Goal: Transaction & Acquisition: Purchase product/service

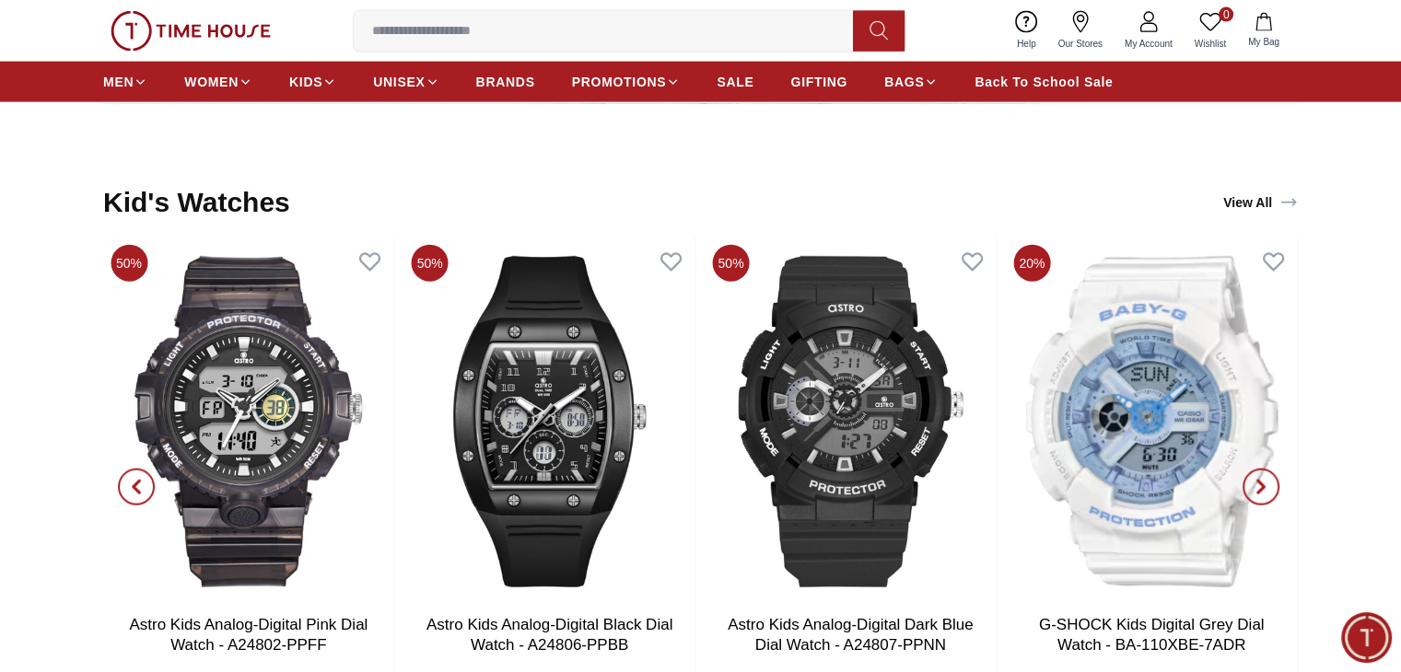
scroll to position [170, 0]
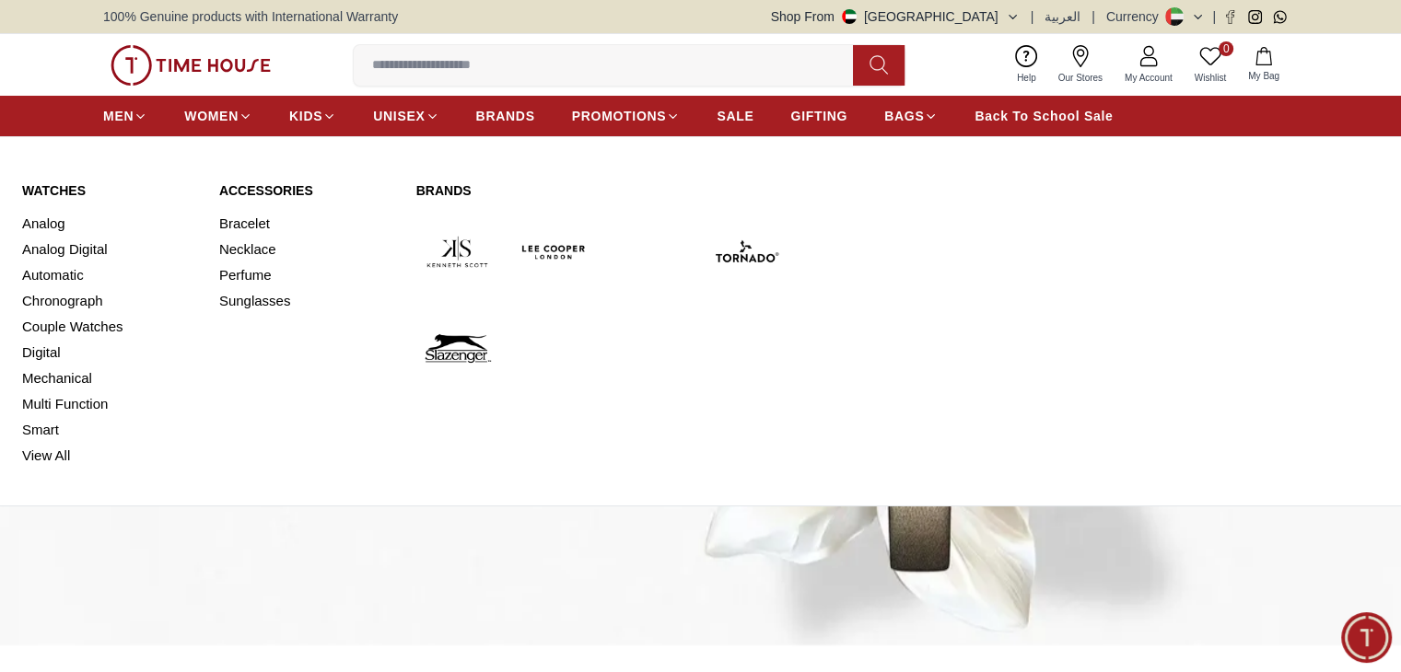
click at [65, 193] on link "Watches" at bounding box center [109, 190] width 175 height 18
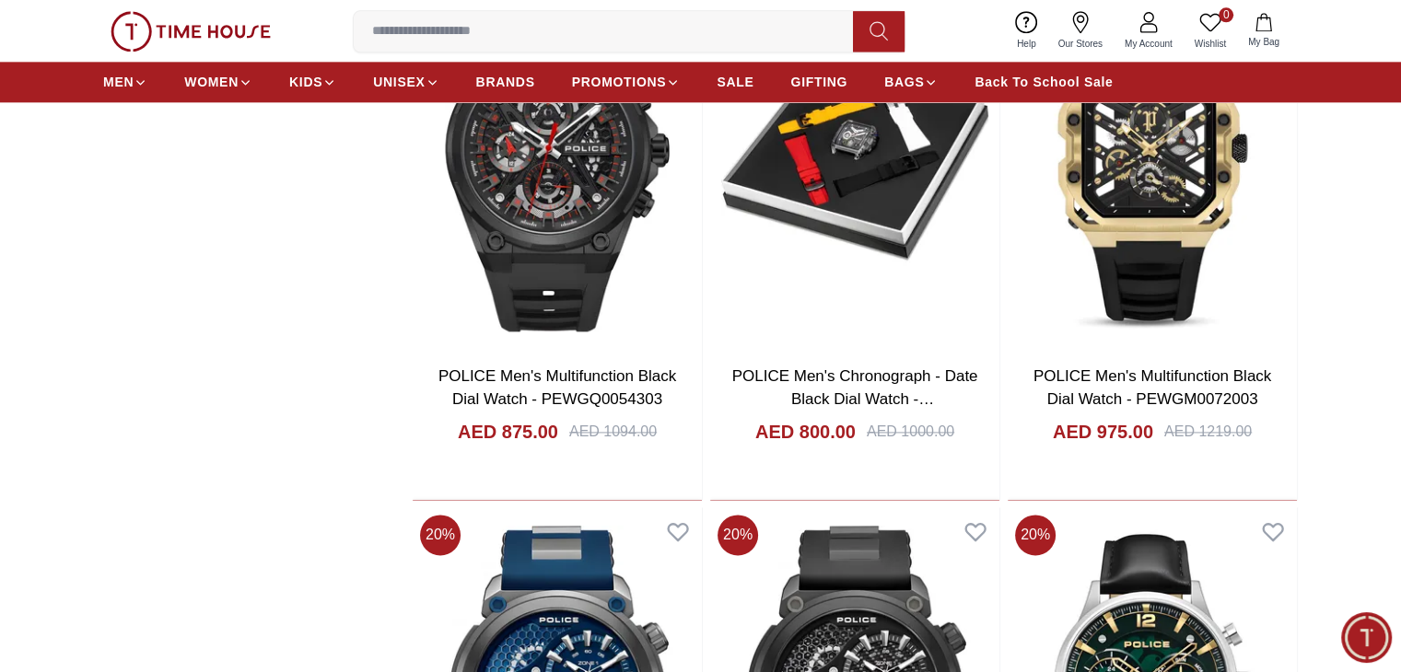
scroll to position [2457, 0]
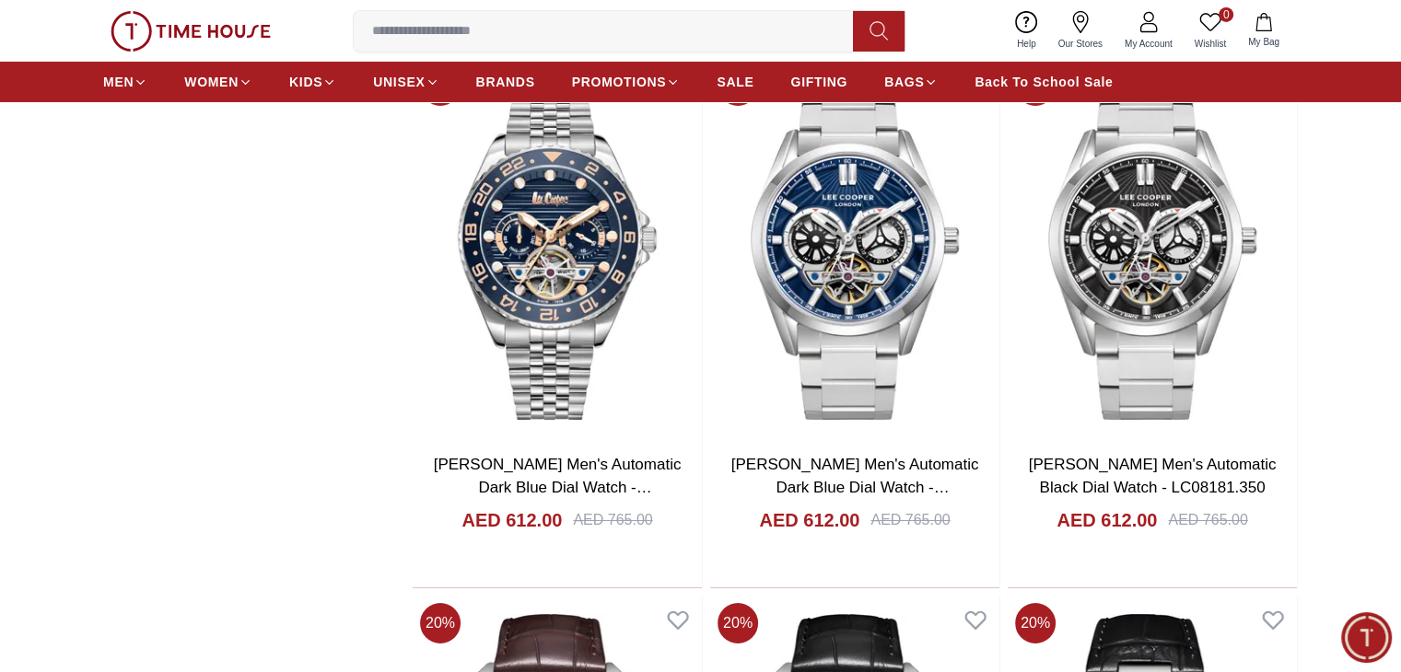
scroll to position [6732, 0]
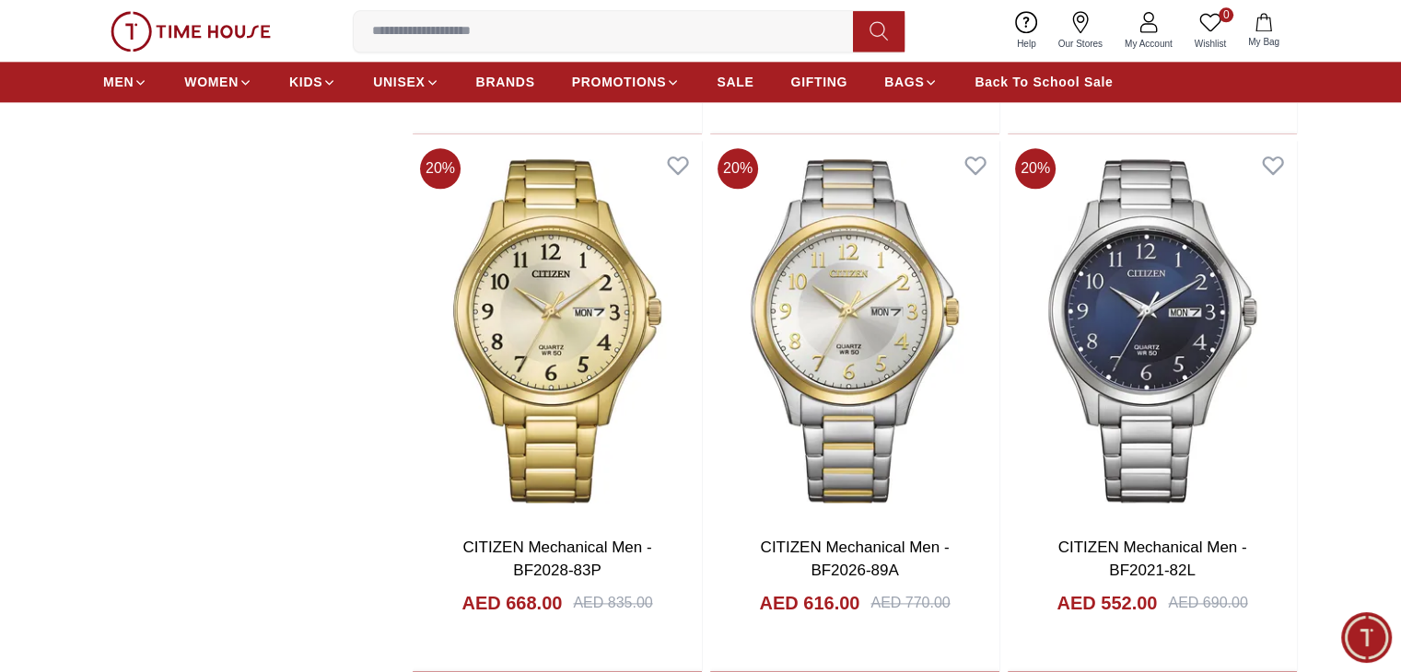
scroll to position [2280, 0]
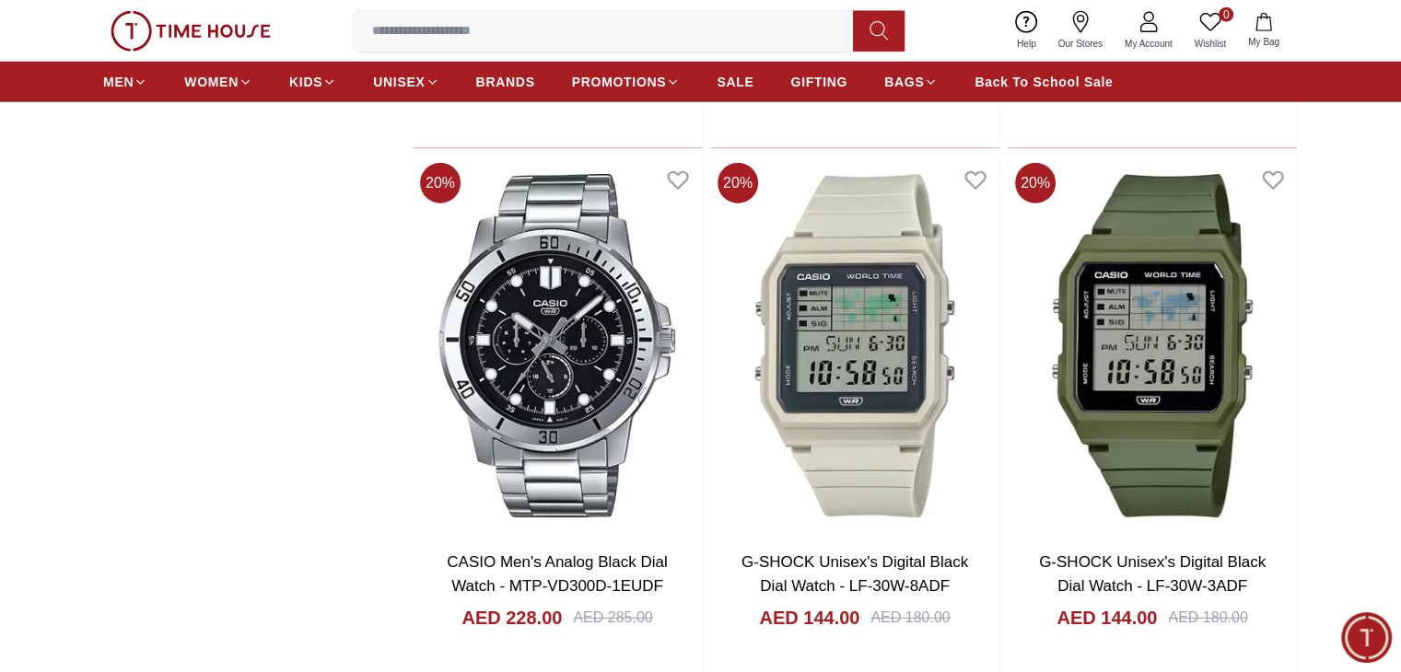
scroll to position [6925, 0]
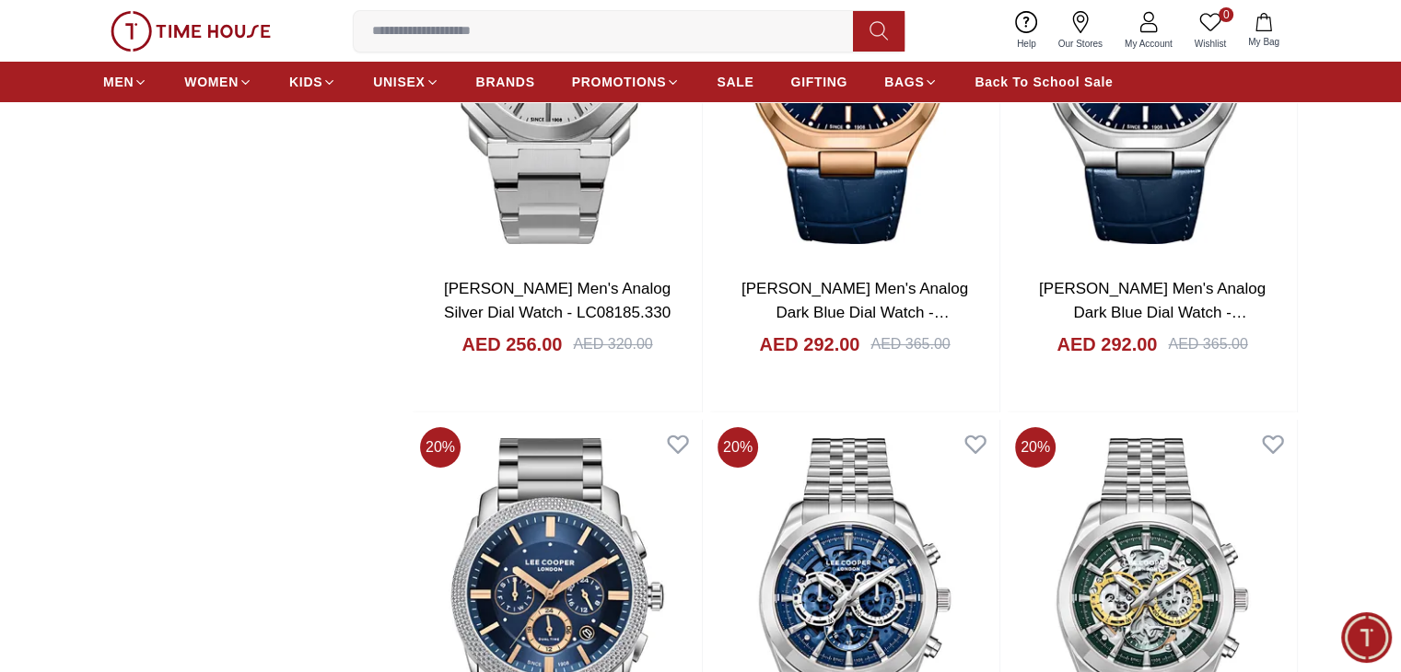
scroll to position [13853, 0]
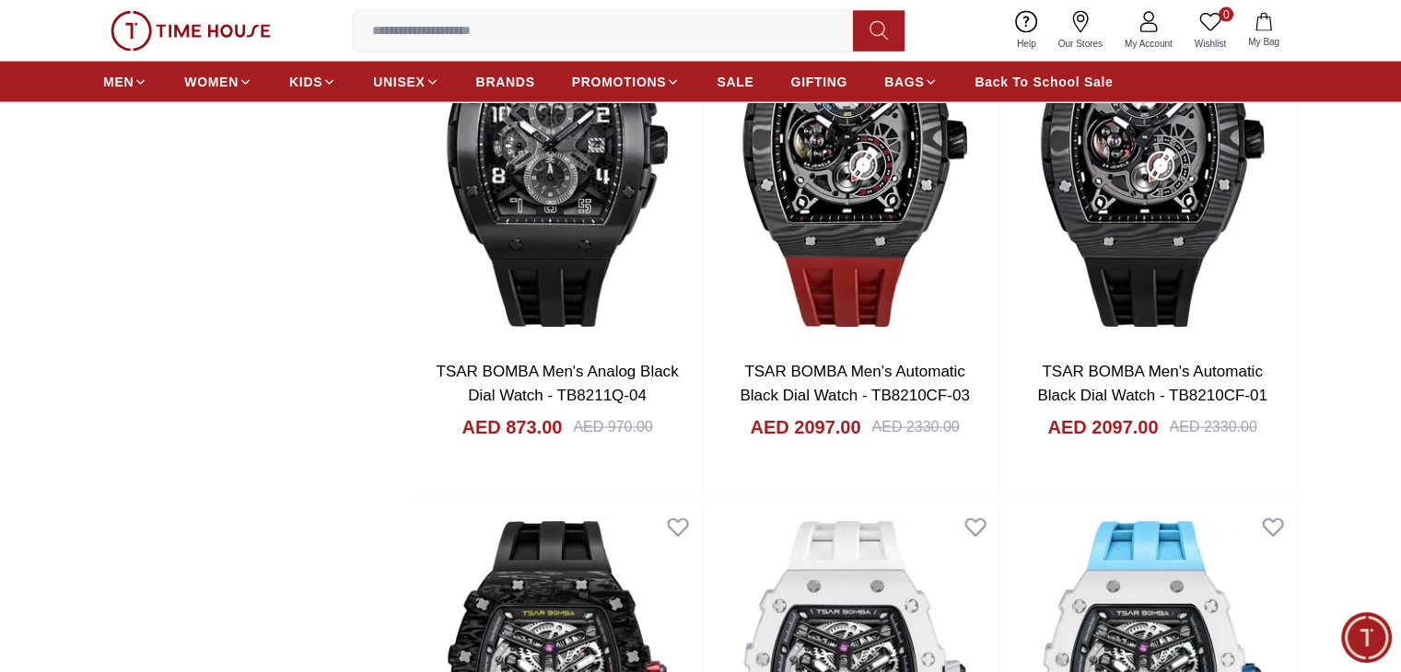
scroll to position [17930, 0]
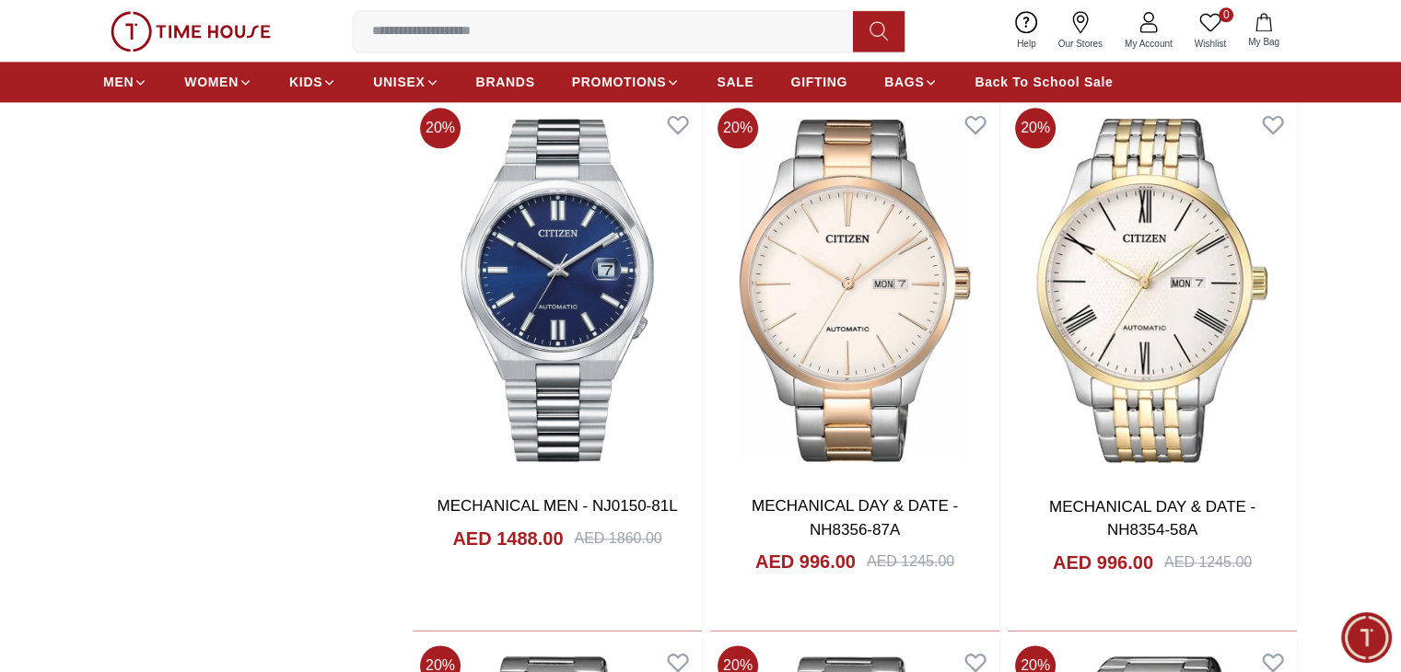
scroll to position [170, 0]
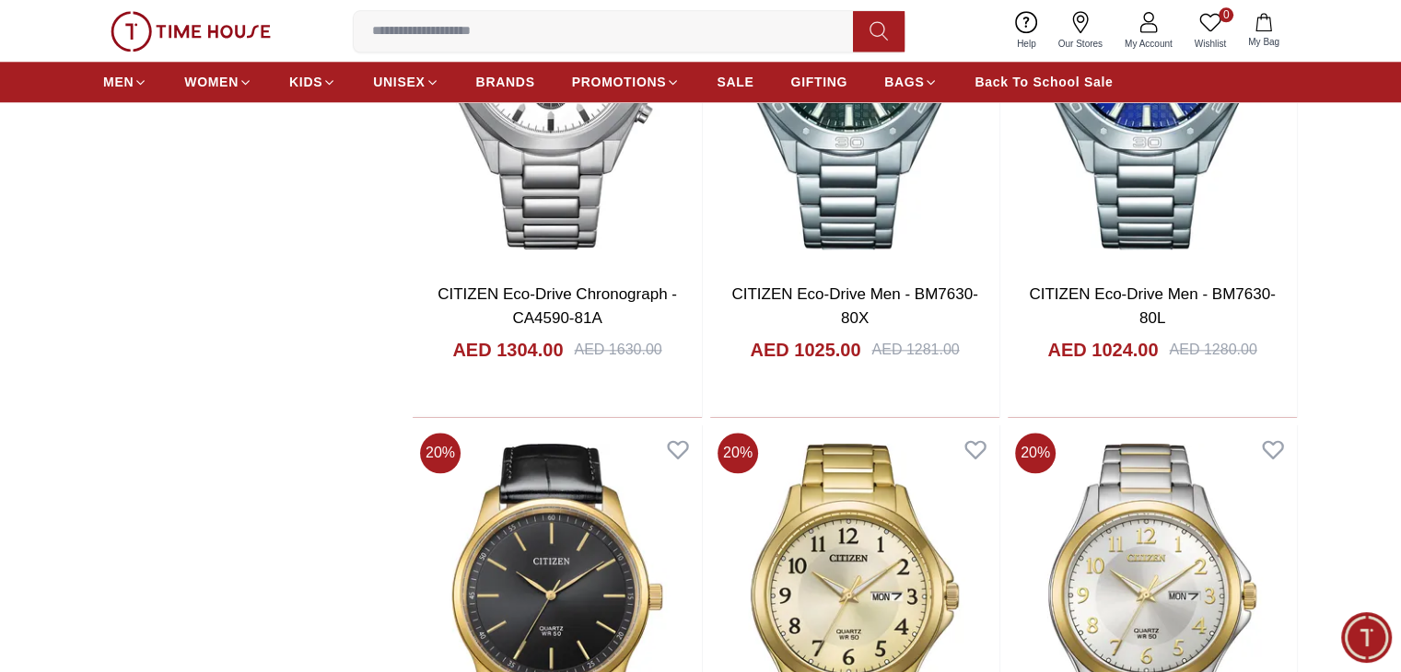
scroll to position [9105, 0]
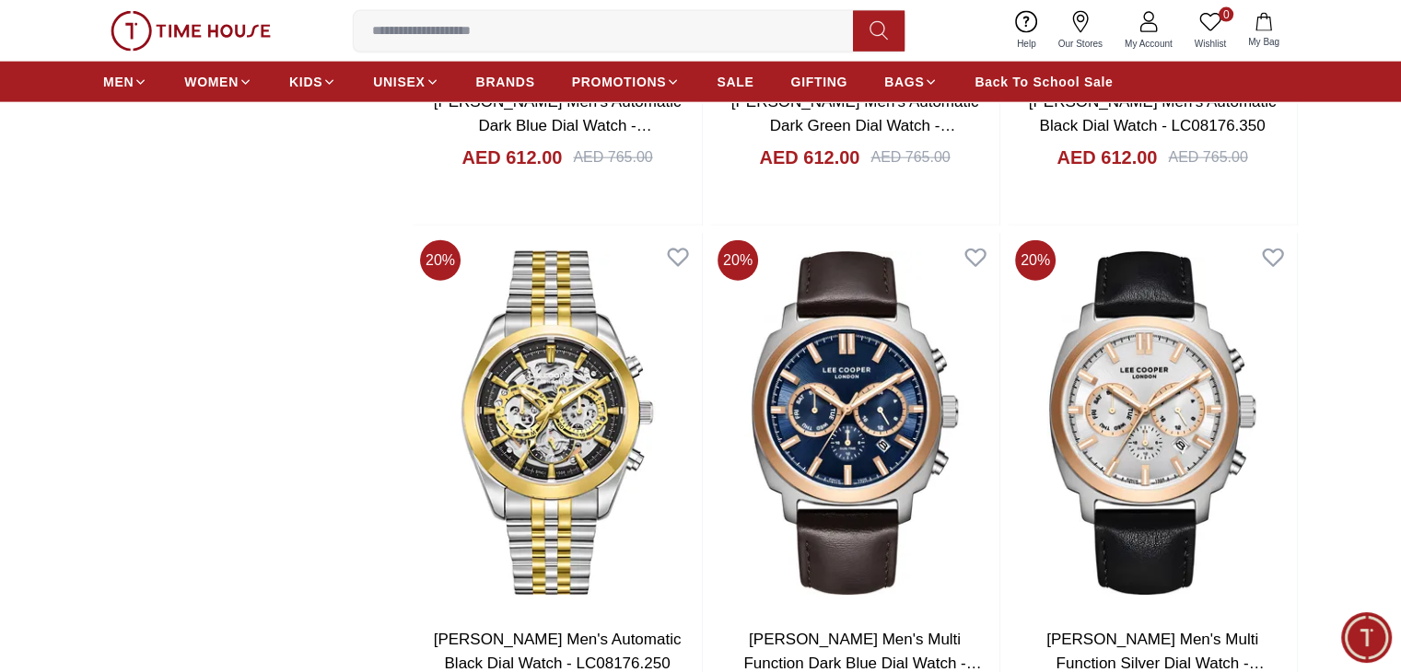
scroll to position [18333, 0]
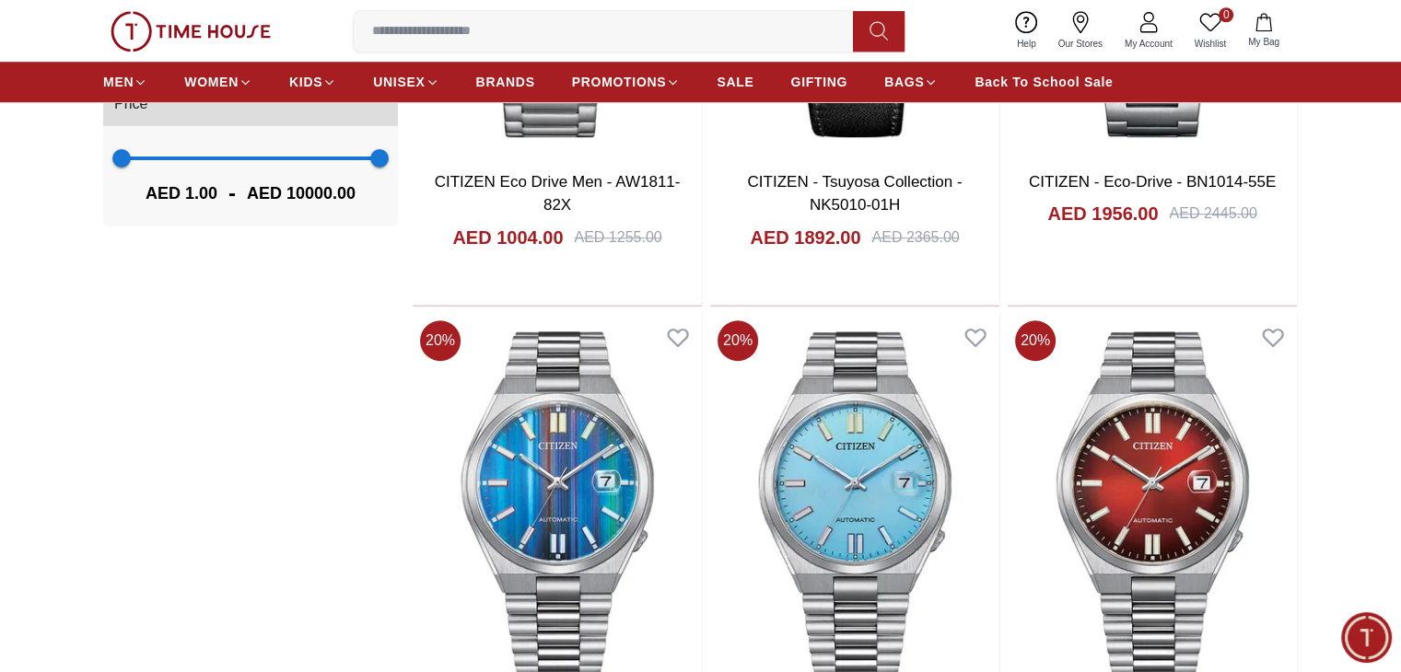
scroll to position [170, 0]
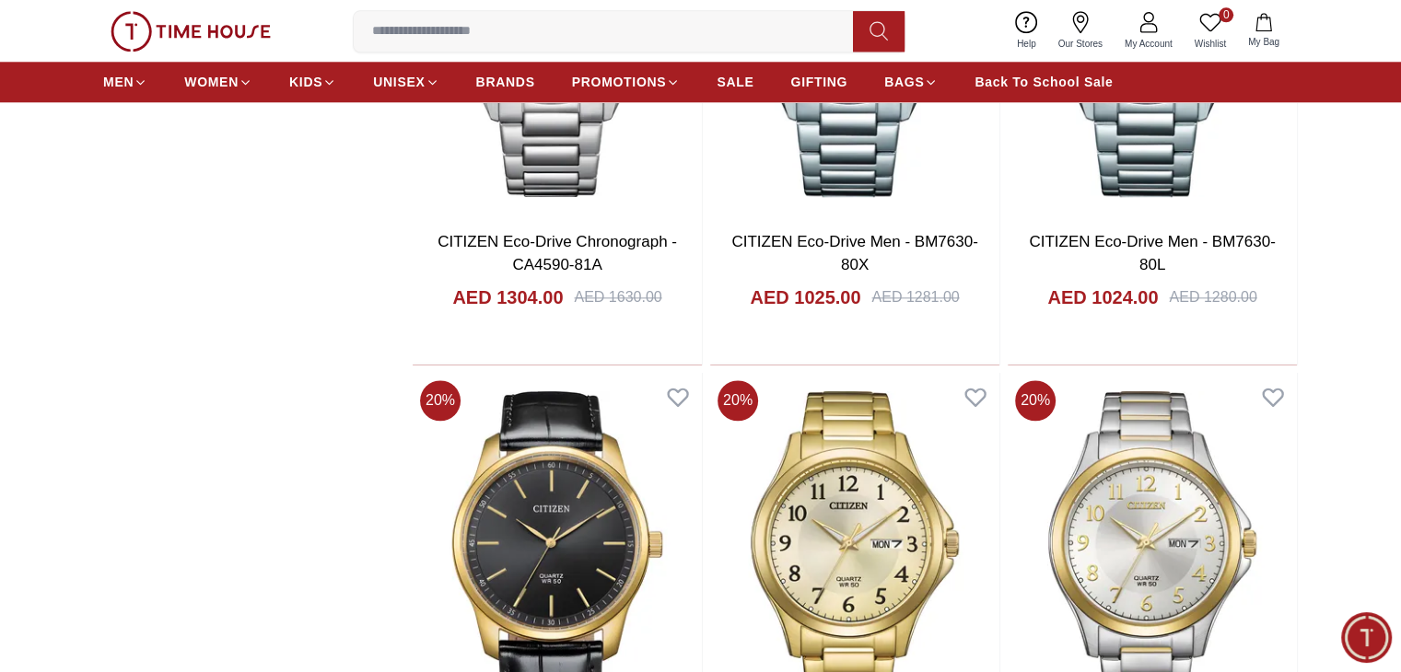
scroll to position [9026, 0]
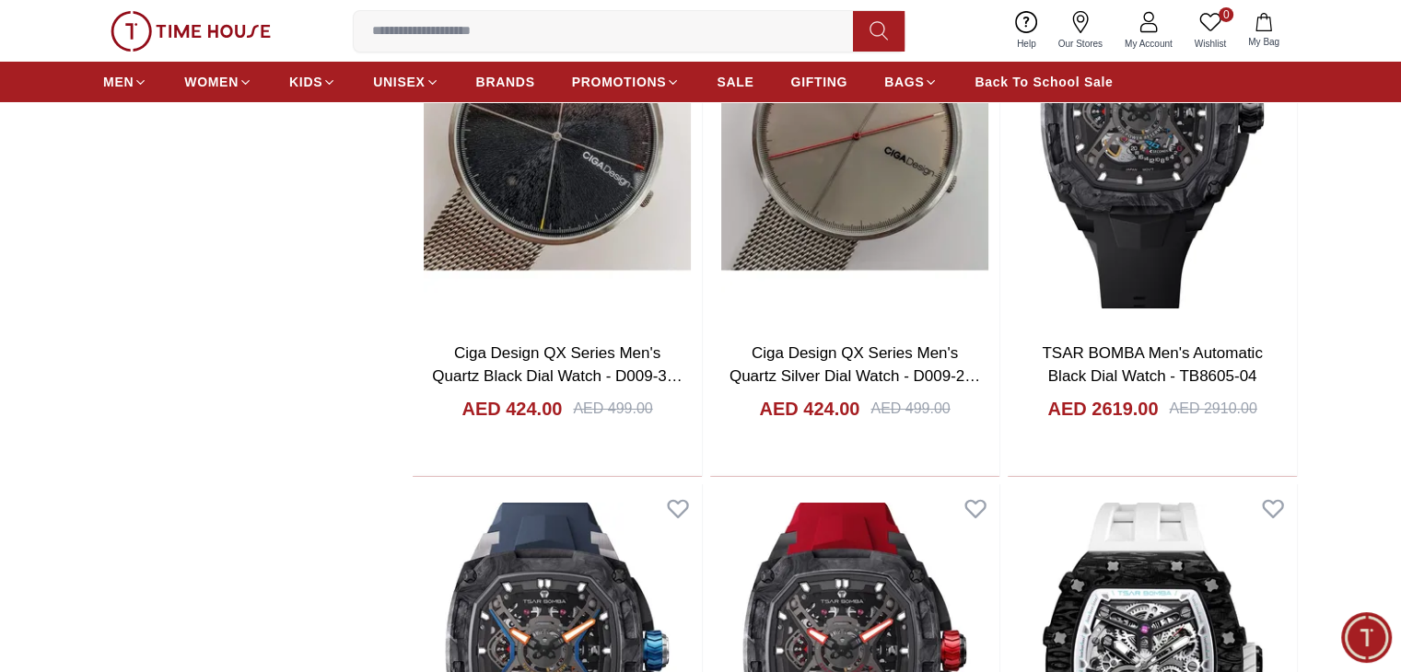
scroll to position [13755, 0]
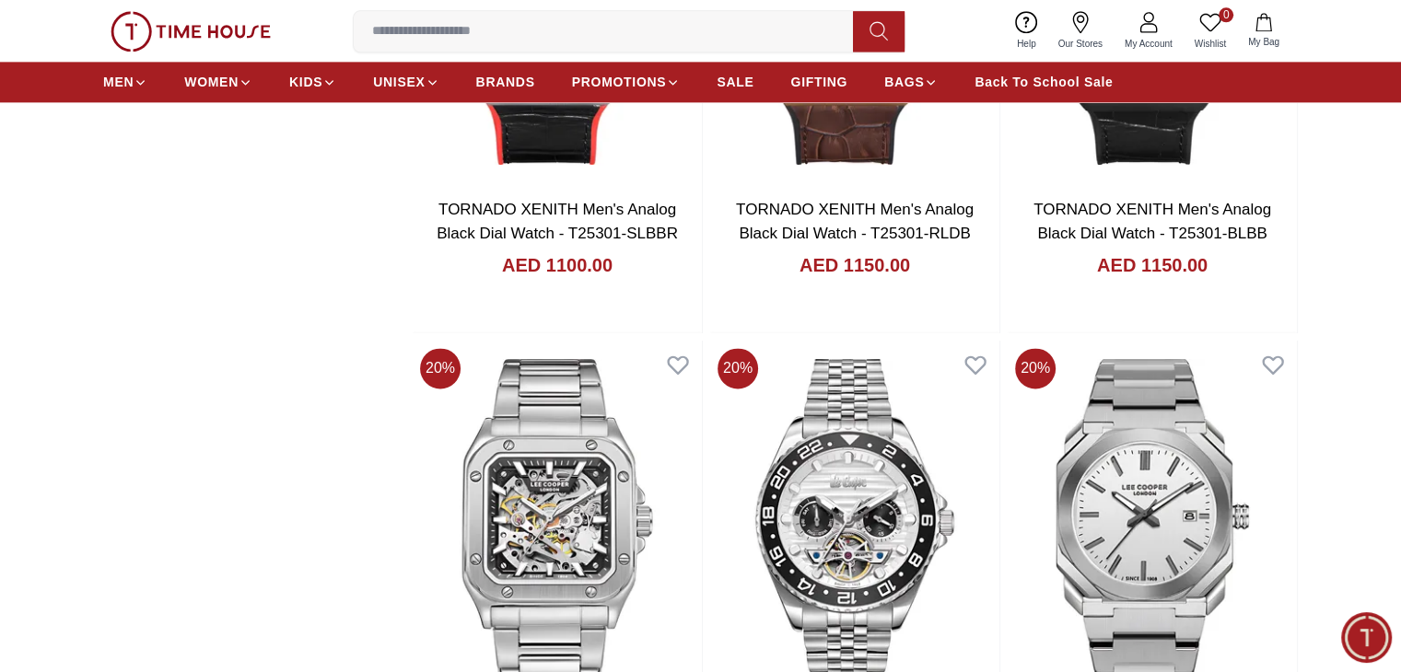
scroll to position [16312, 0]
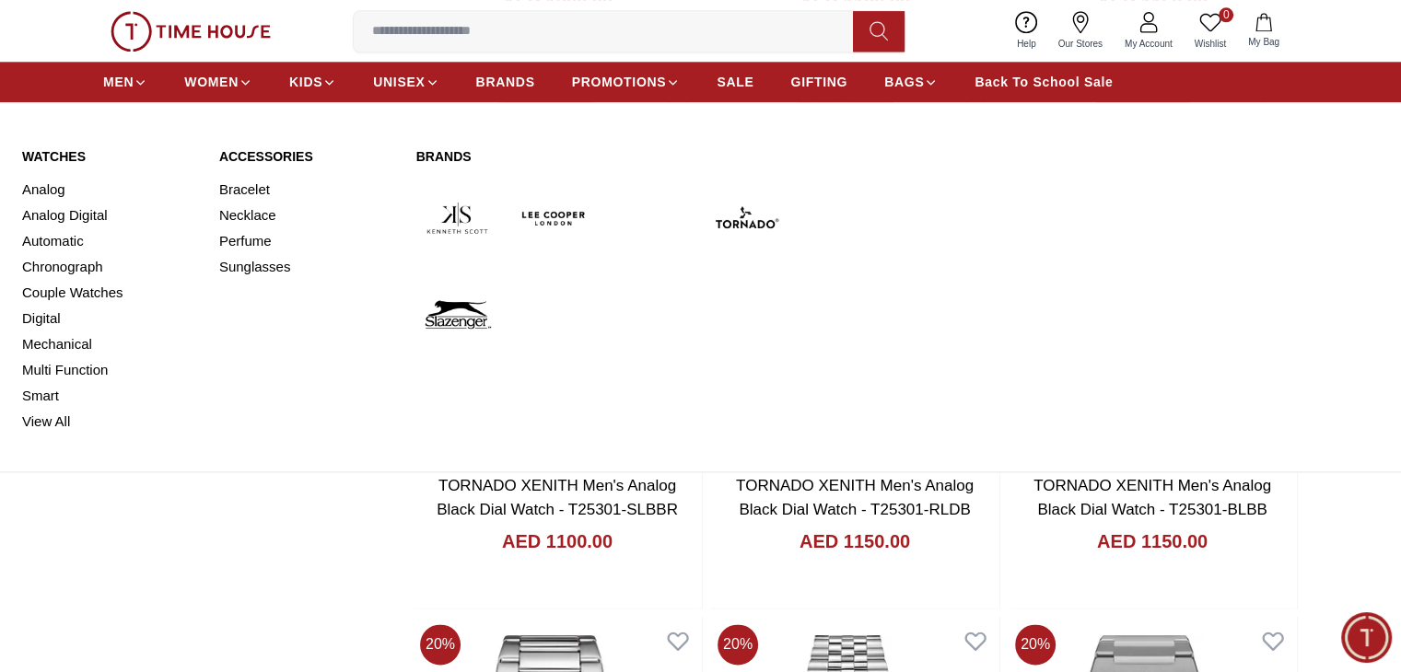
click at [76, 148] on link "Watches" at bounding box center [109, 156] width 175 height 18
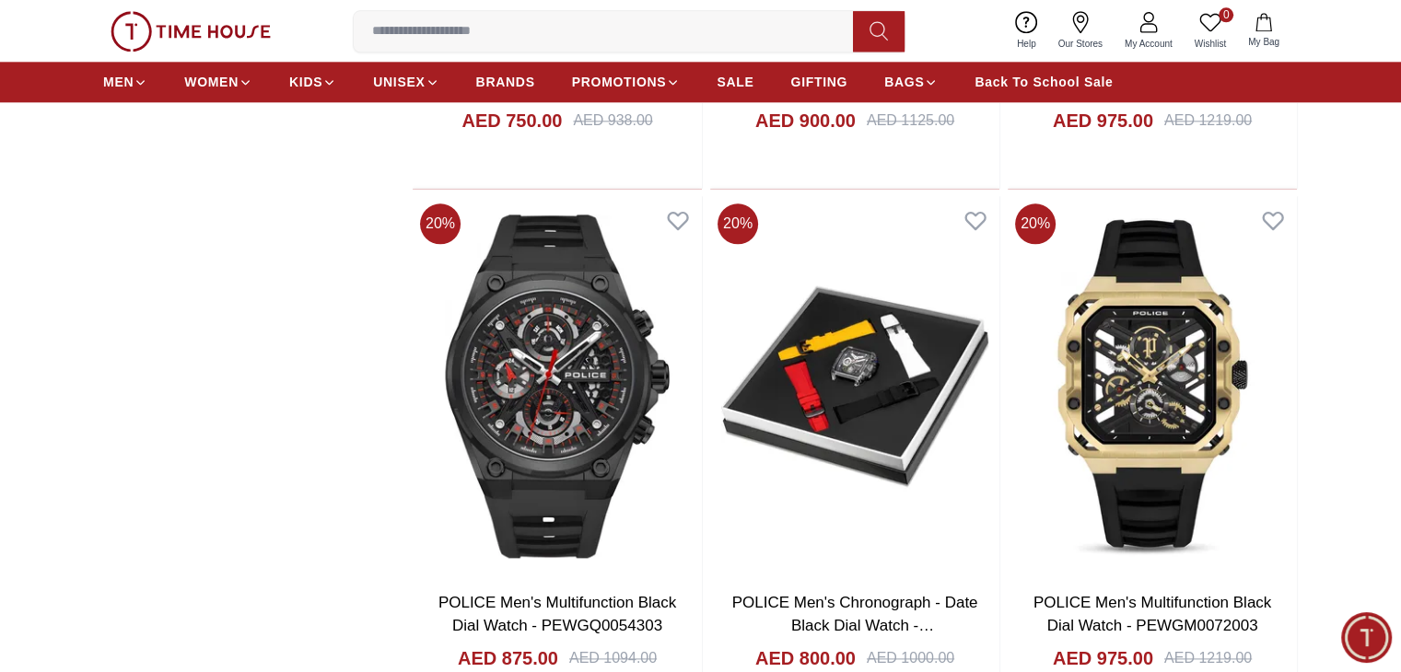
scroll to position [2237, 0]
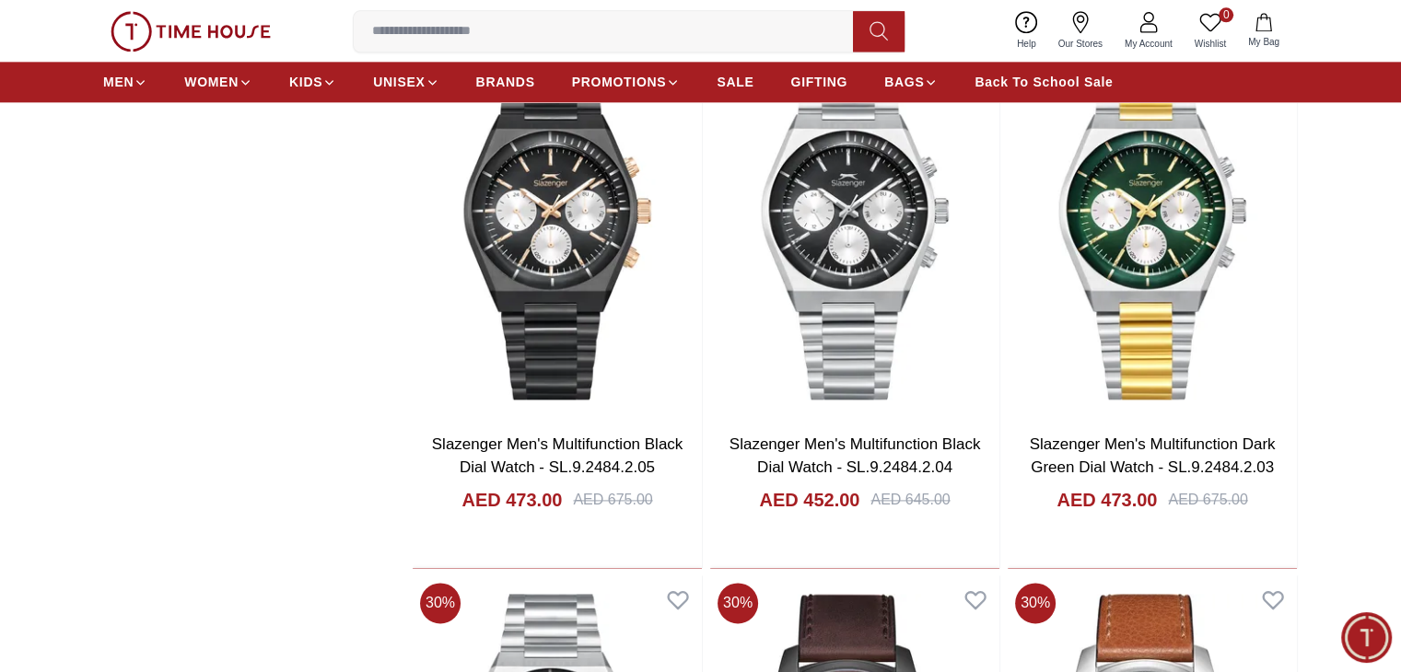
scroll to position [2388, 0]
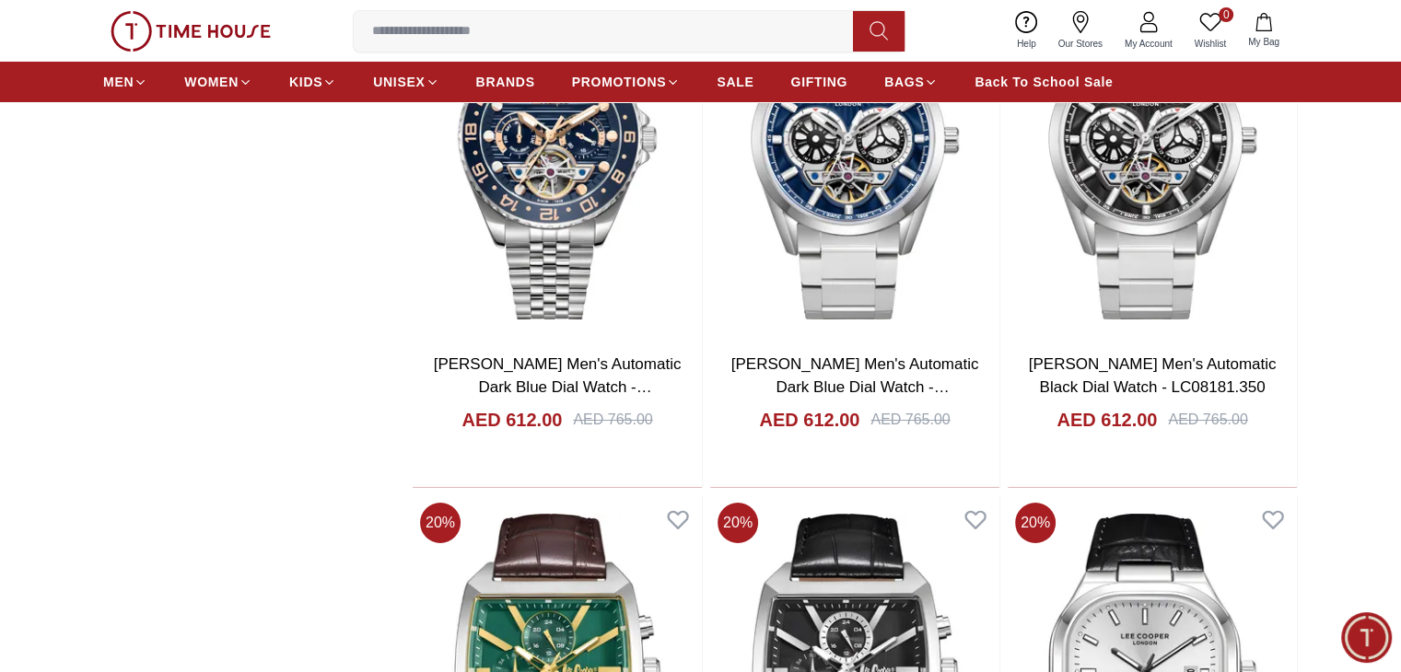
scroll to position [6771, 0]
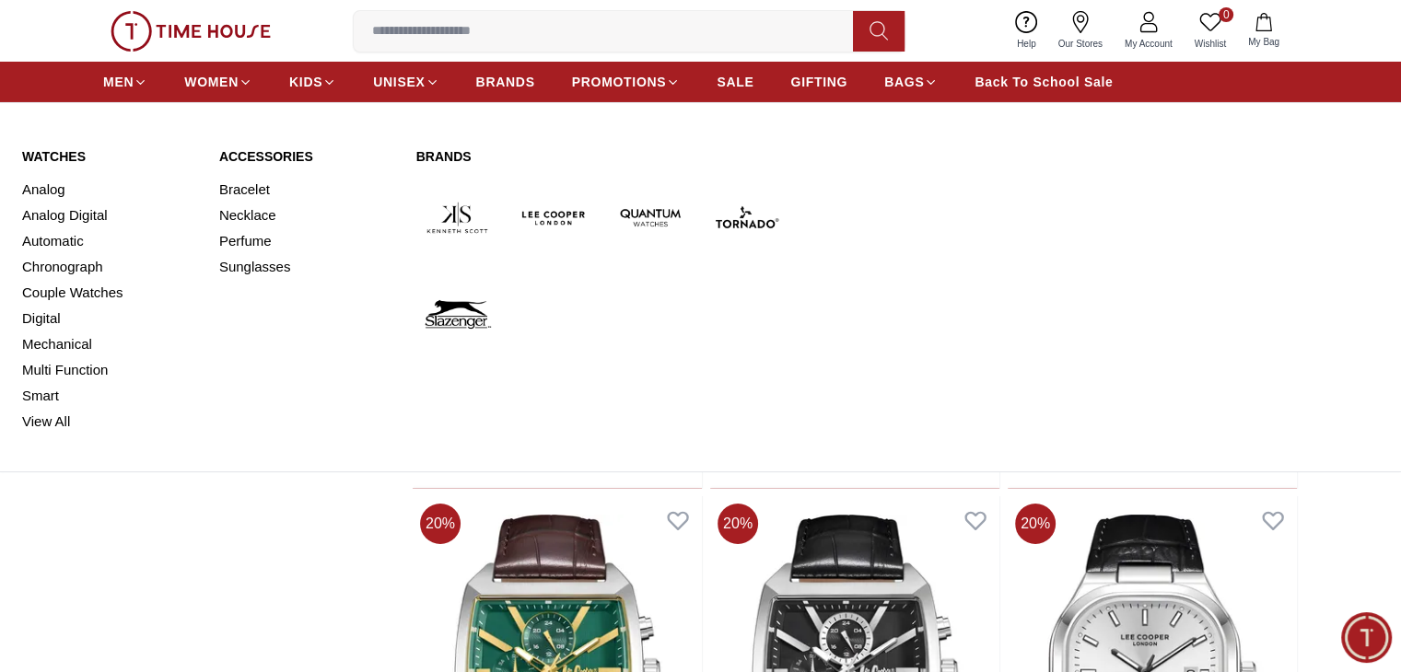
click at [52, 152] on link "Watches" at bounding box center [109, 156] width 175 height 18
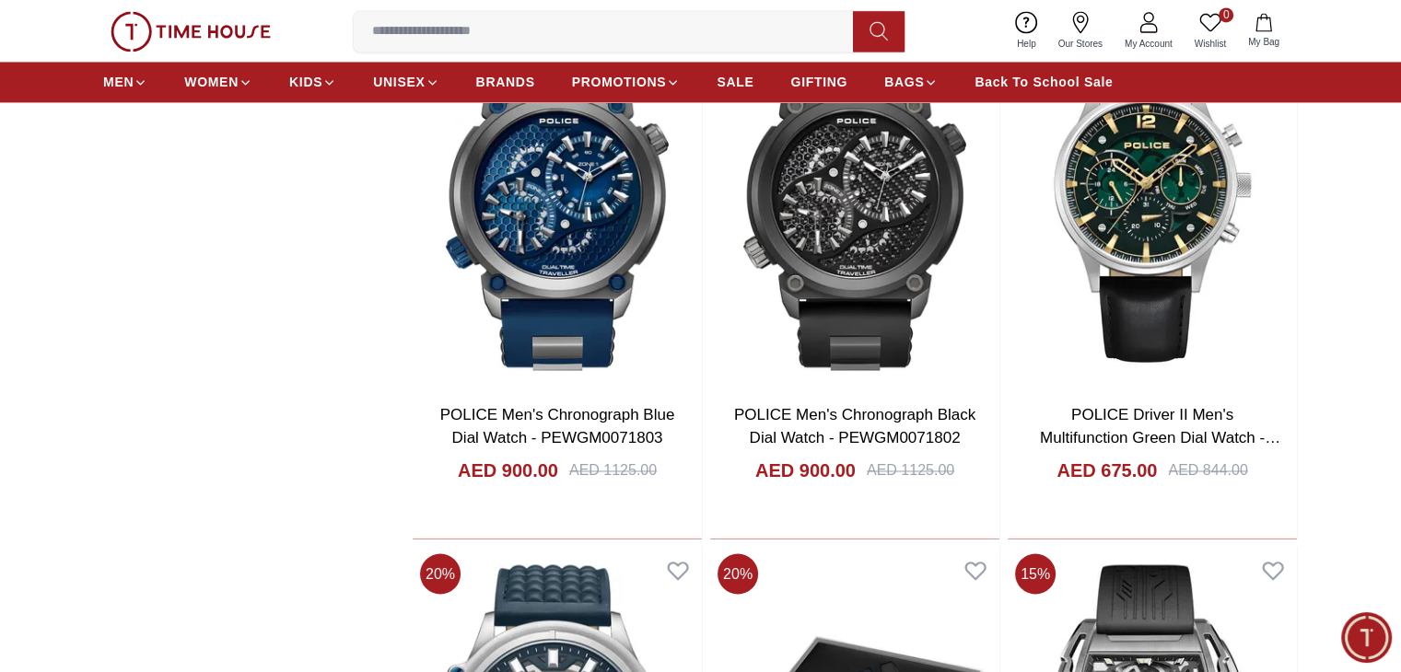
scroll to position [3119, 0]
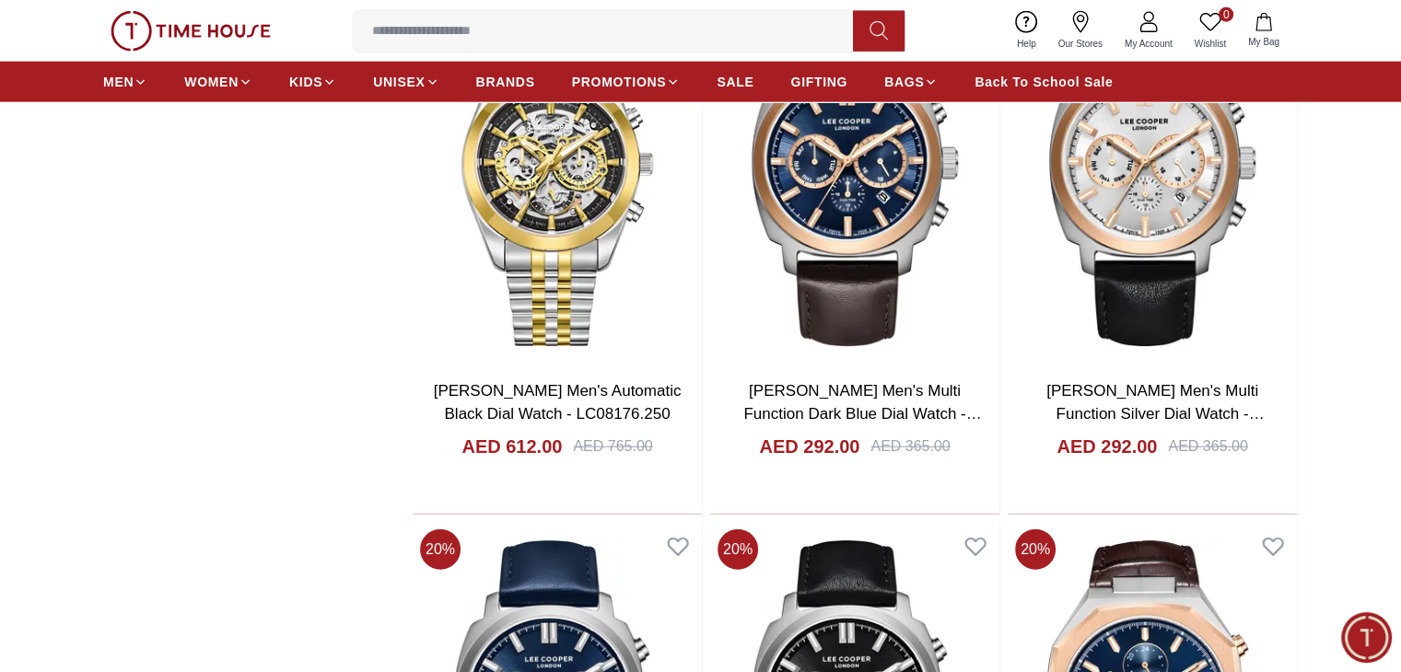
scroll to position [11588, 0]
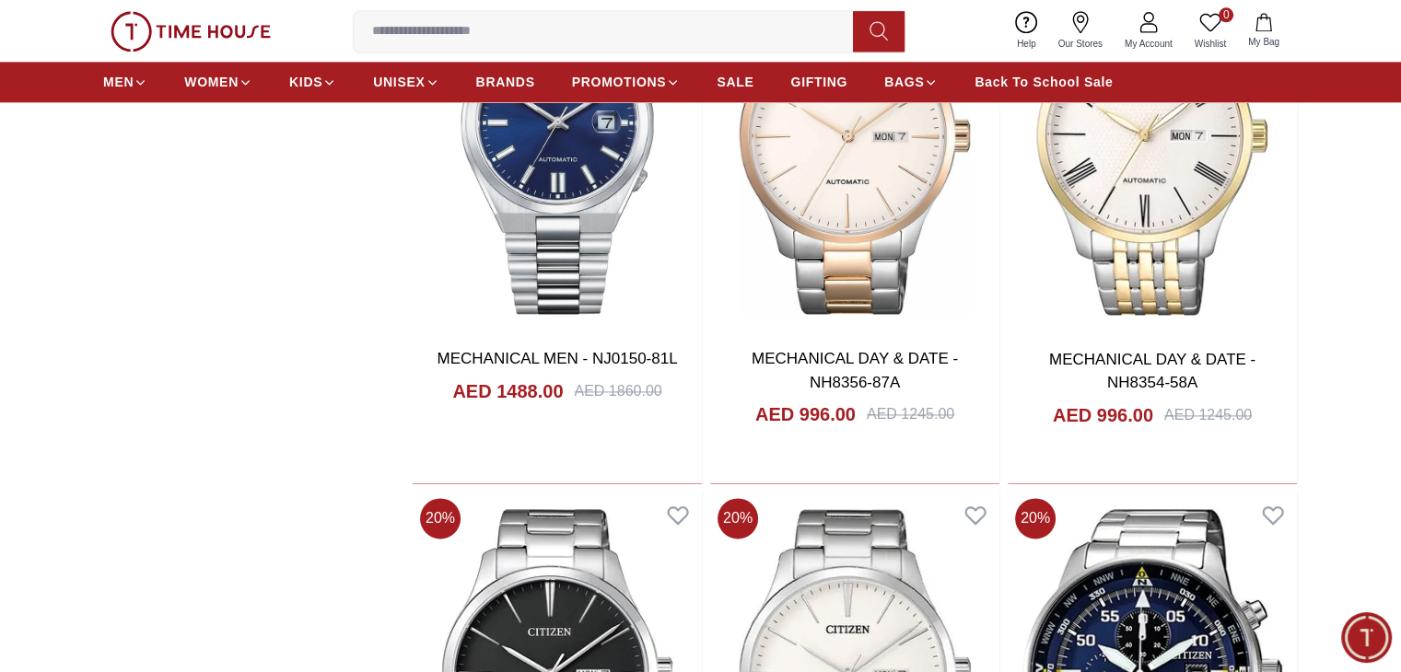
scroll to position [2472, 0]
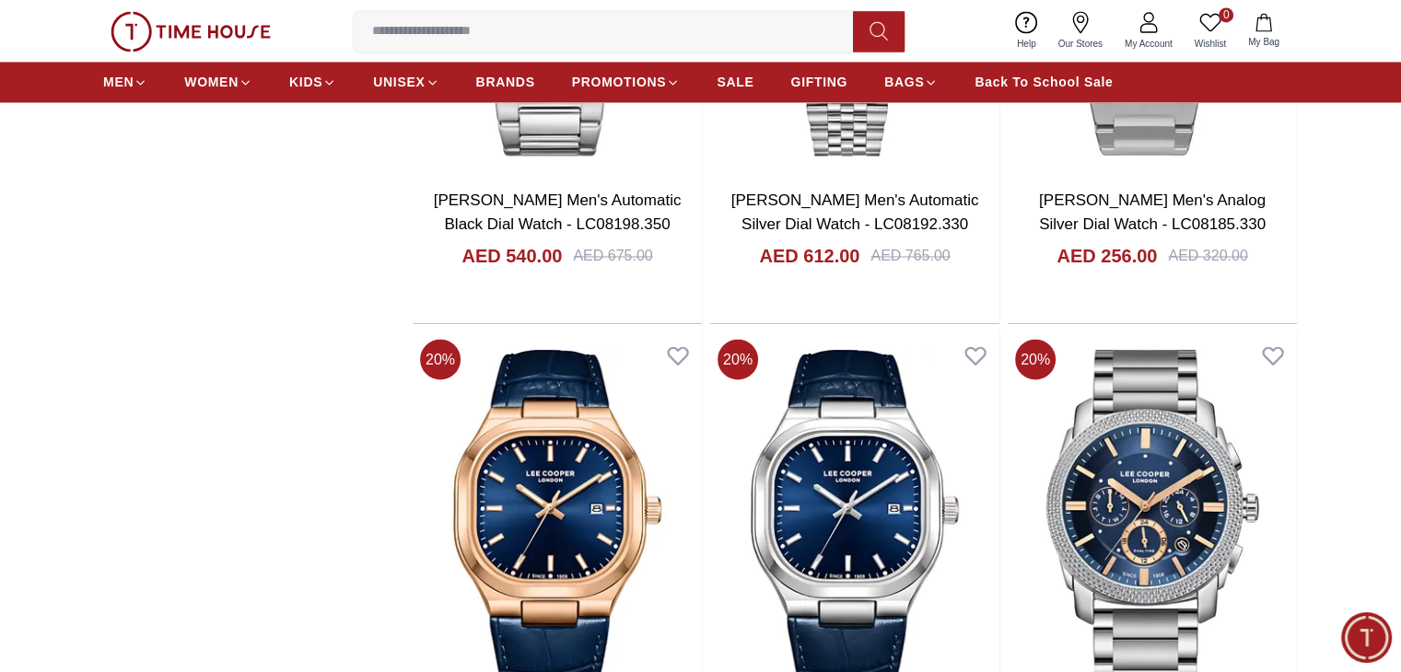
scroll to position [17357, 0]
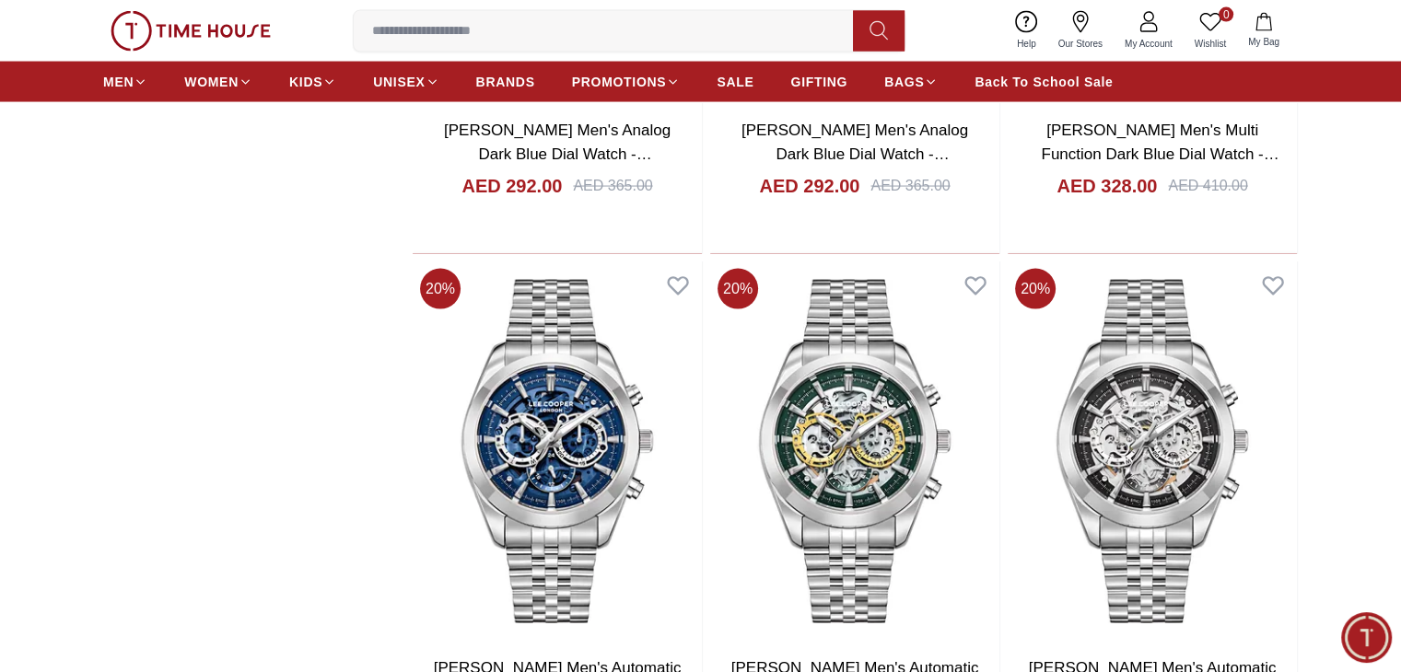
scroll to position [17764, 0]
